Goal: Information Seeking & Learning: Learn about a topic

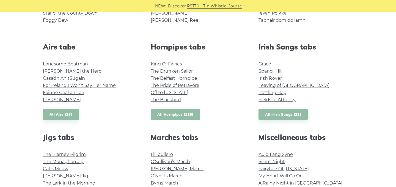
click at [191, 113] on link "All Hornpipes (139)" at bounding box center [175, 114] width 49 height 11
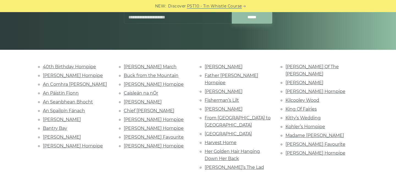
scroll to position [96, 0]
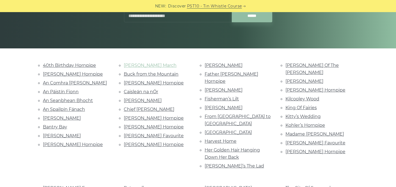
click at [149, 65] on link "[PERSON_NAME] March" at bounding box center [150, 65] width 53 height 5
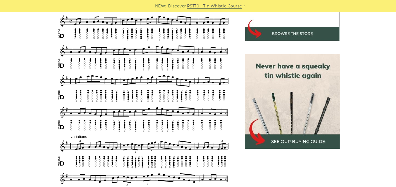
scroll to position [211, 0]
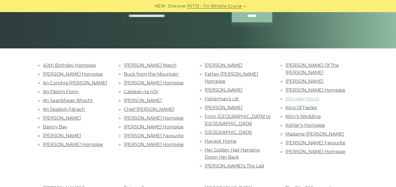
click at [315, 96] on link "Kilcooley Wood" at bounding box center [302, 98] width 34 height 5
click at [143, 93] on link "Caisleán na nÓr" at bounding box center [141, 91] width 34 height 5
click at [149, 129] on link "Cronin’s Hornpipe" at bounding box center [154, 126] width 60 height 5
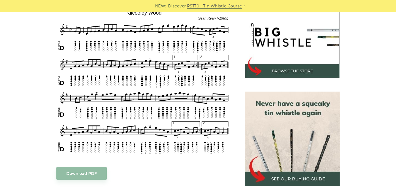
scroll to position [175, 0]
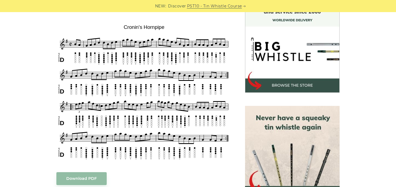
scroll to position [152, 0]
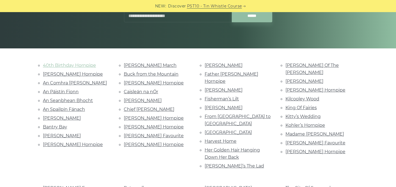
click at [85, 66] on link "40th Birthday Hornpipe" at bounding box center [69, 65] width 53 height 5
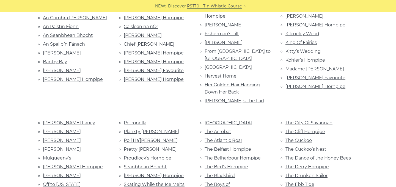
scroll to position [165, 0]
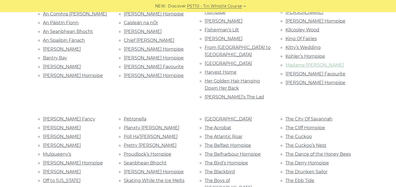
click at [314, 62] on link "Madame [PERSON_NAME]" at bounding box center [314, 64] width 59 height 5
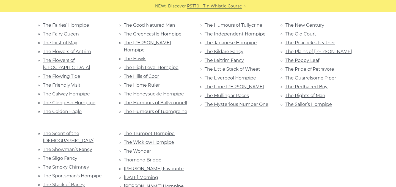
scroll to position [384, 0]
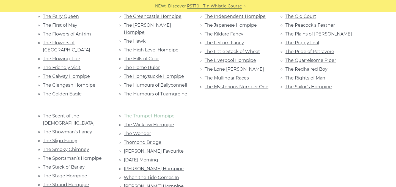
click at [159, 113] on link "The Trumpet Hornpipe" at bounding box center [149, 115] width 51 height 5
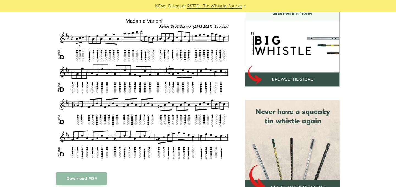
scroll to position [166, 0]
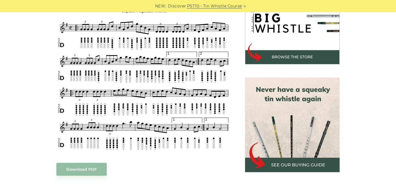
scroll to position [188, 0]
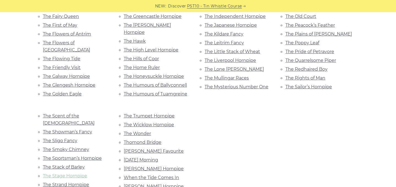
scroll to position [384, 0]
click at [158, 175] on link "When the Tide Comes In" at bounding box center [151, 177] width 55 height 5
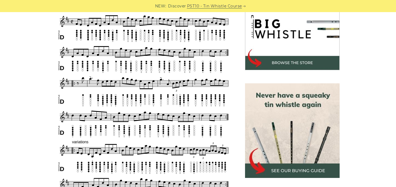
scroll to position [182, 0]
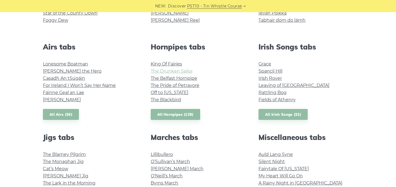
scroll to position [194, 0]
click at [300, 114] on link "All Irish Songs (32)" at bounding box center [282, 114] width 49 height 11
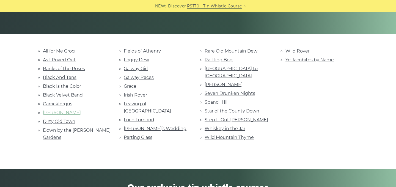
click at [49, 114] on link "[PERSON_NAME]" at bounding box center [62, 112] width 38 height 5
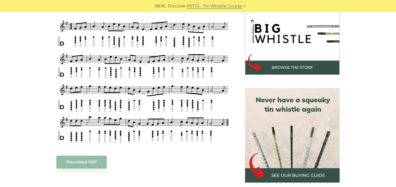
scroll to position [175, 0]
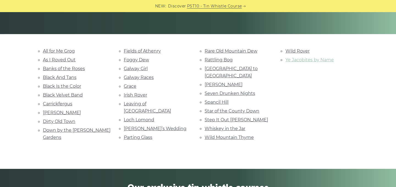
click at [302, 61] on link "Ye Jacobites by Name" at bounding box center [309, 59] width 48 height 5
click at [147, 52] on link "Fields of Athenry" at bounding box center [142, 50] width 37 height 5
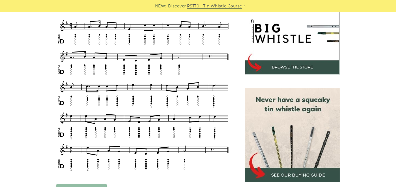
scroll to position [180, 0]
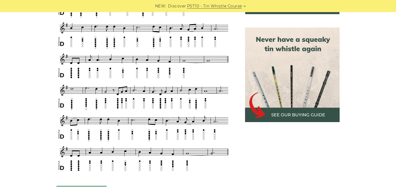
scroll to position [238, 0]
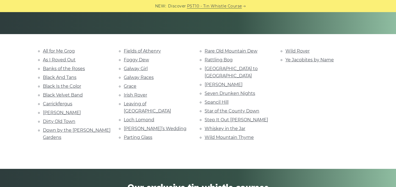
scroll to position [110, 0]
click at [71, 95] on link "Black Velvet Band" at bounding box center [63, 94] width 40 height 5
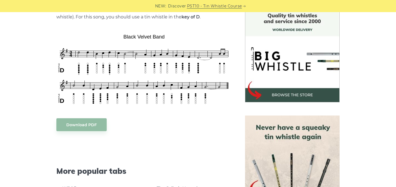
scroll to position [145, 0]
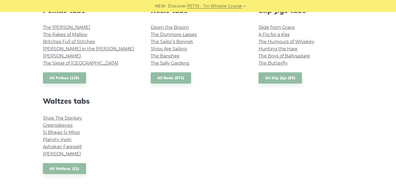
scroll to position [414, 0]
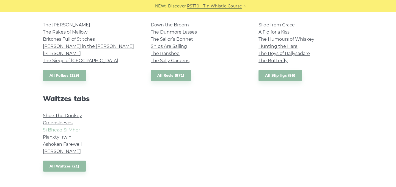
click at [65, 129] on link "Si­ Bheag Si­ Mhor" at bounding box center [61, 129] width 37 height 5
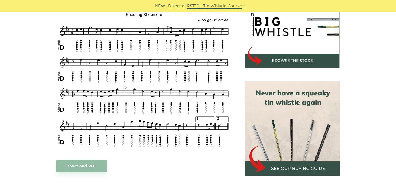
scroll to position [170, 0]
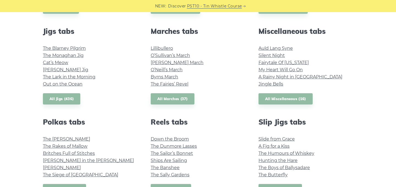
scroll to position [301, 0]
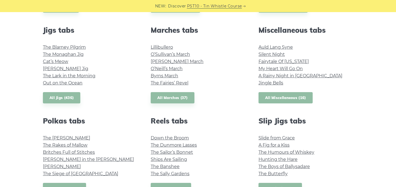
click at [274, 99] on link "All Miscellaneous (16)" at bounding box center [285, 97] width 54 height 11
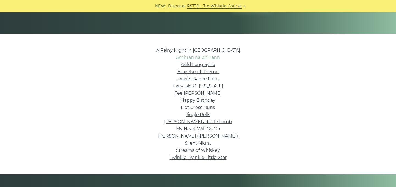
click at [180, 57] on link "Amhran na bhFiann" at bounding box center [198, 57] width 44 height 5
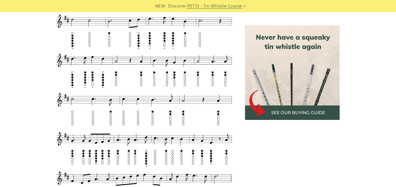
scroll to position [392, 0]
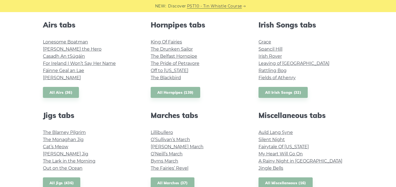
scroll to position [210, 0]
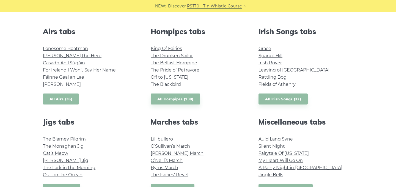
click at [70, 97] on link "All Airs (36)" at bounding box center [61, 98] width 36 height 11
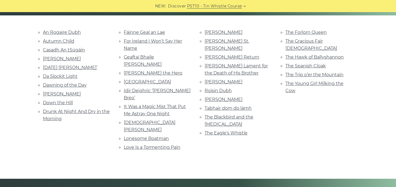
scroll to position [130, 0]
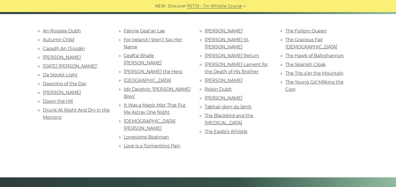
click at [141, 43] on li "For Ireland I Won’t Say Her Name" at bounding box center [158, 43] width 68 height 15
click at [135, 39] on link "For Ireland I Won’t Say Her Name" at bounding box center [153, 43] width 58 height 12
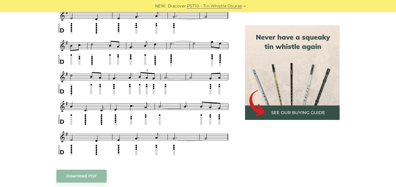
scroll to position [299, 0]
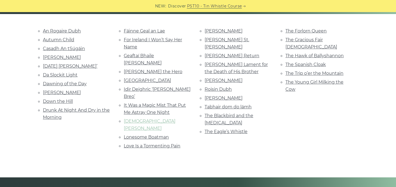
click at [143, 118] on link "[DEMOGRAPHIC_DATA] [PERSON_NAME]" at bounding box center [150, 124] width 52 height 12
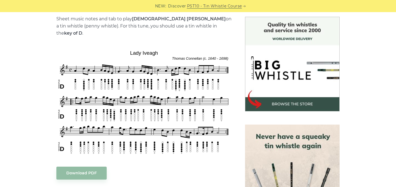
scroll to position [141, 0]
